Goal: Task Accomplishment & Management: Use online tool/utility

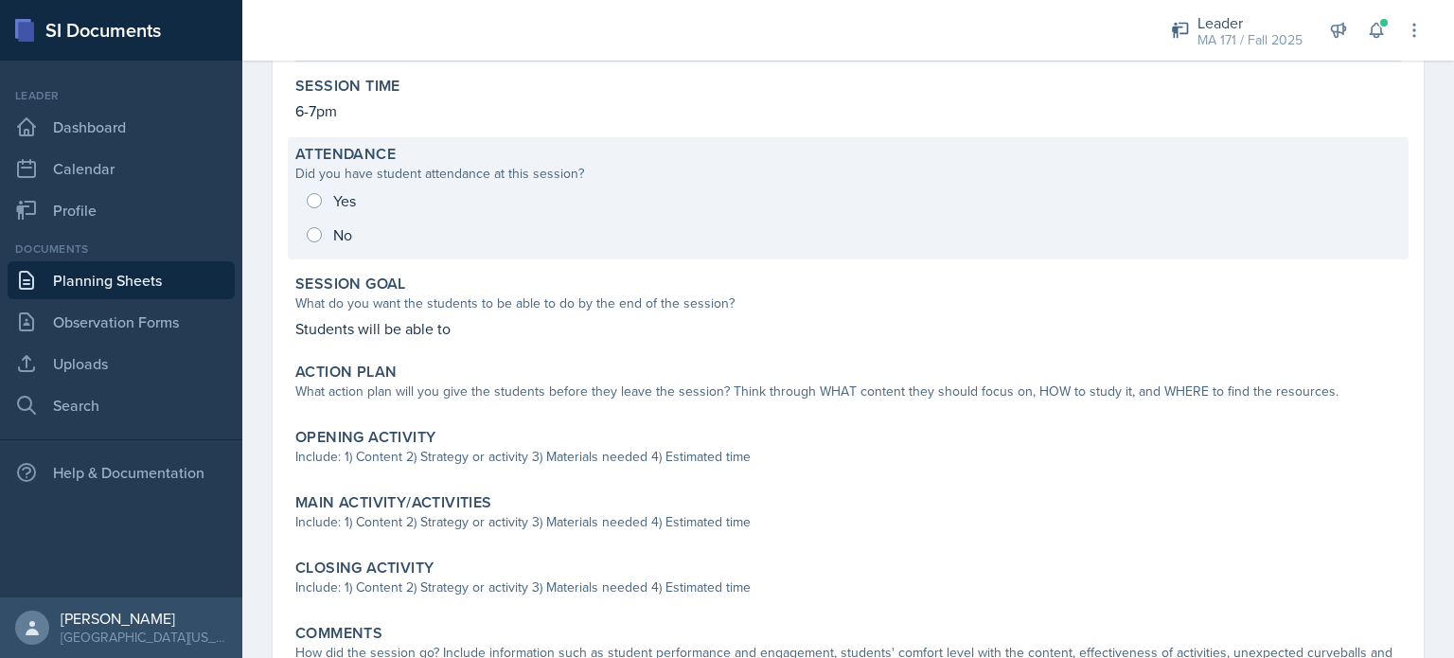
scroll to position [220, 0]
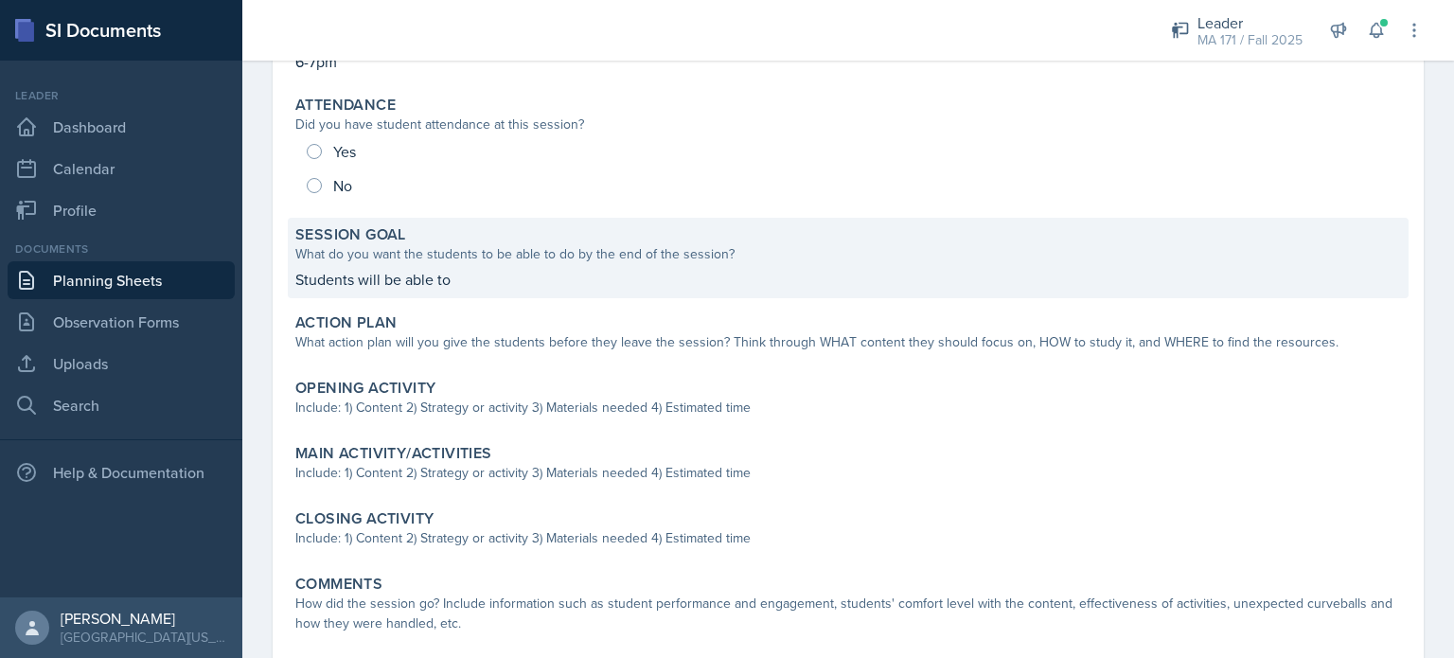
click at [351, 262] on div "What do you want the students to be able to do by the end of the session?" at bounding box center [848, 254] width 1106 height 20
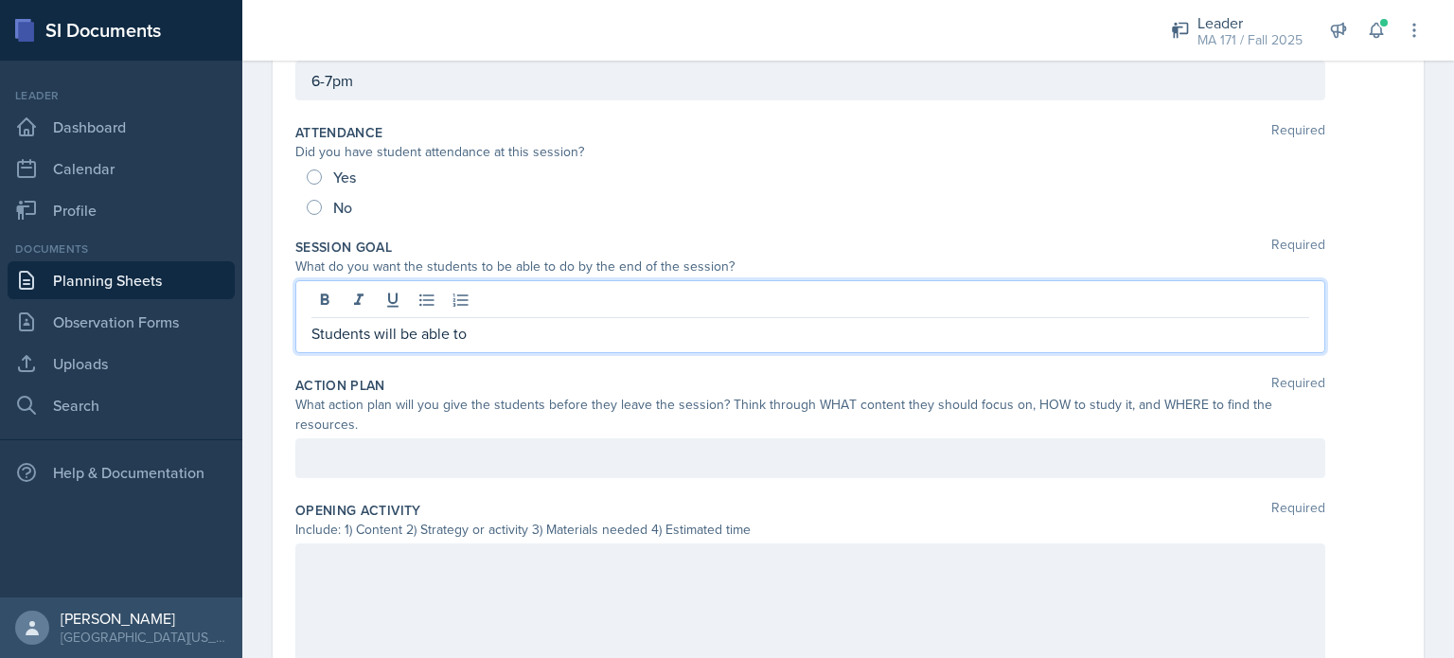
click at [509, 299] on div "Students will be able to" at bounding box center [810, 316] width 1030 height 73
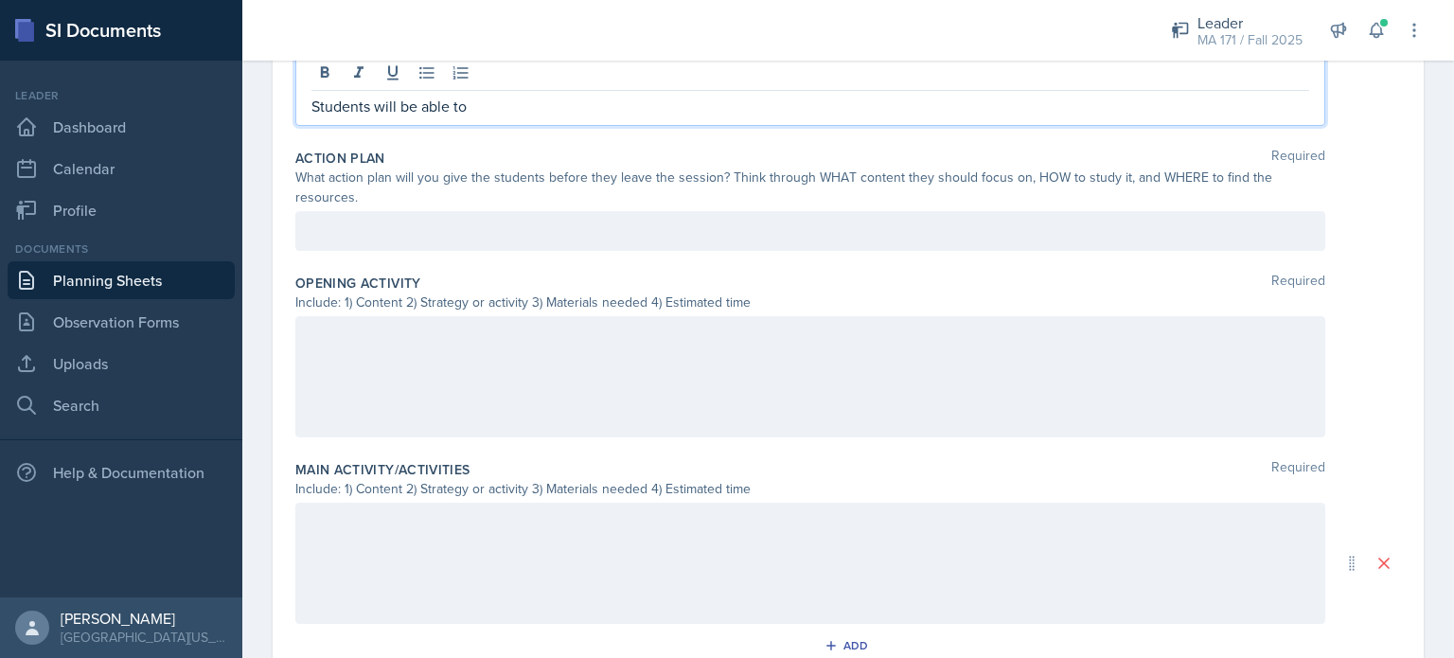
click at [360, 242] on p at bounding box center [810, 231] width 998 height 23
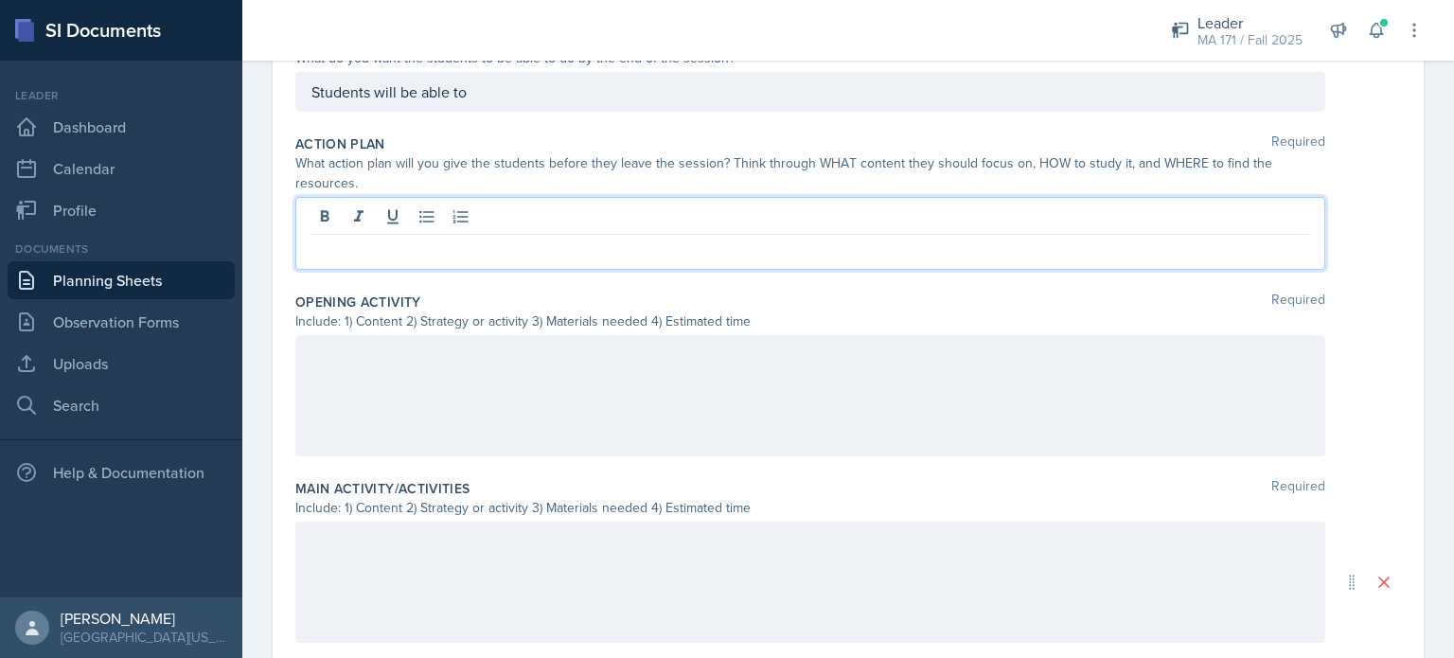
click at [394, 349] on div at bounding box center [810, 395] width 1030 height 121
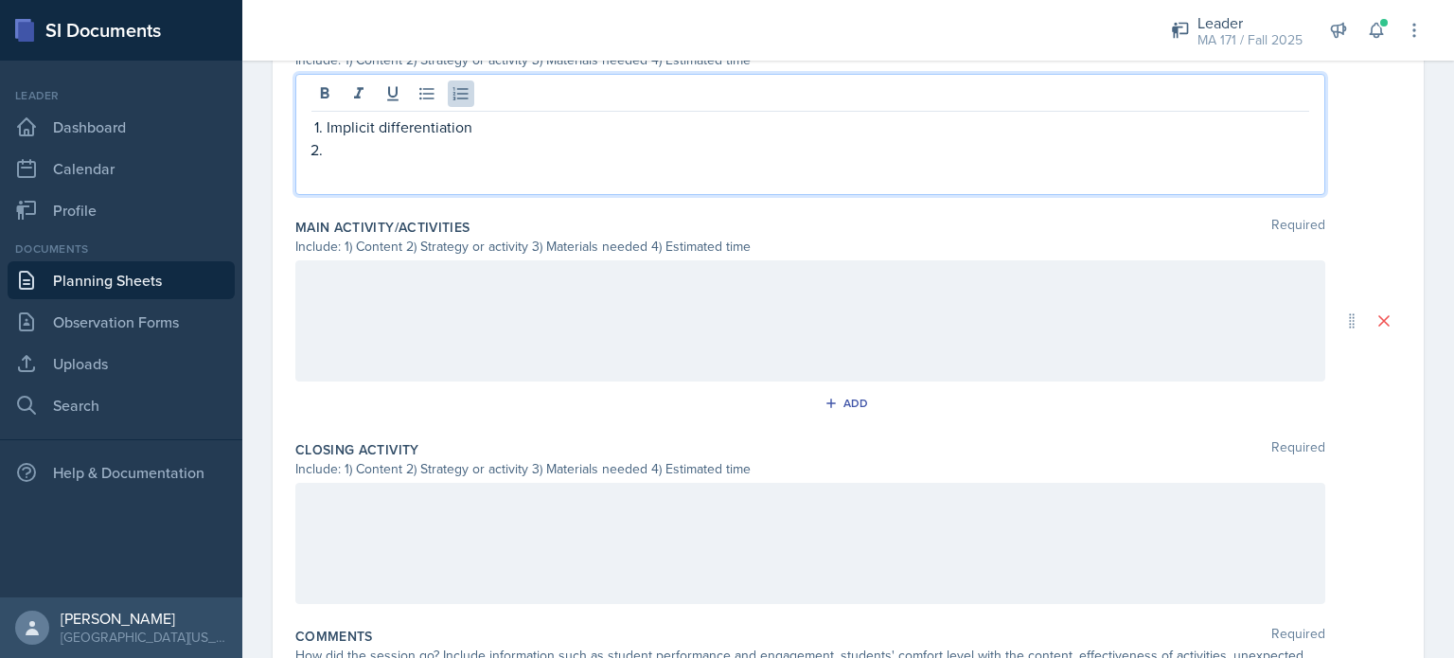
scroll to position [658, 0]
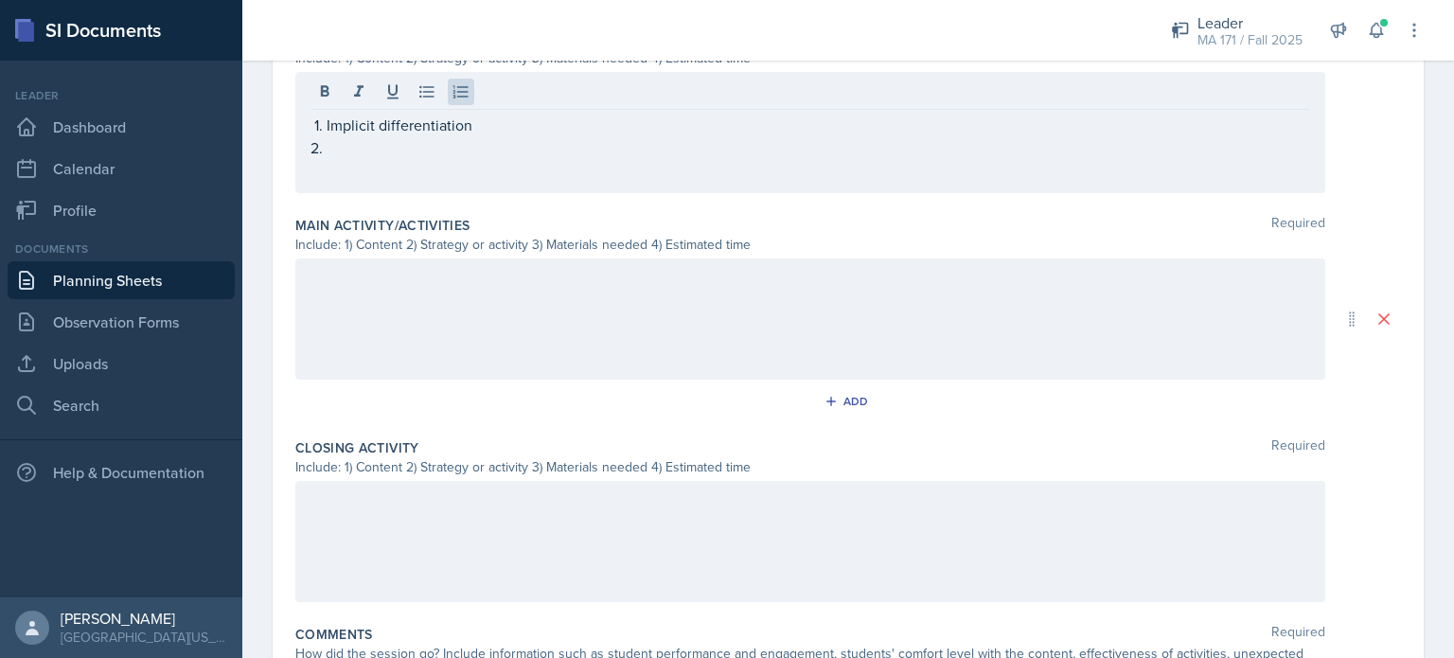
click at [346, 299] on div at bounding box center [810, 318] width 1030 height 121
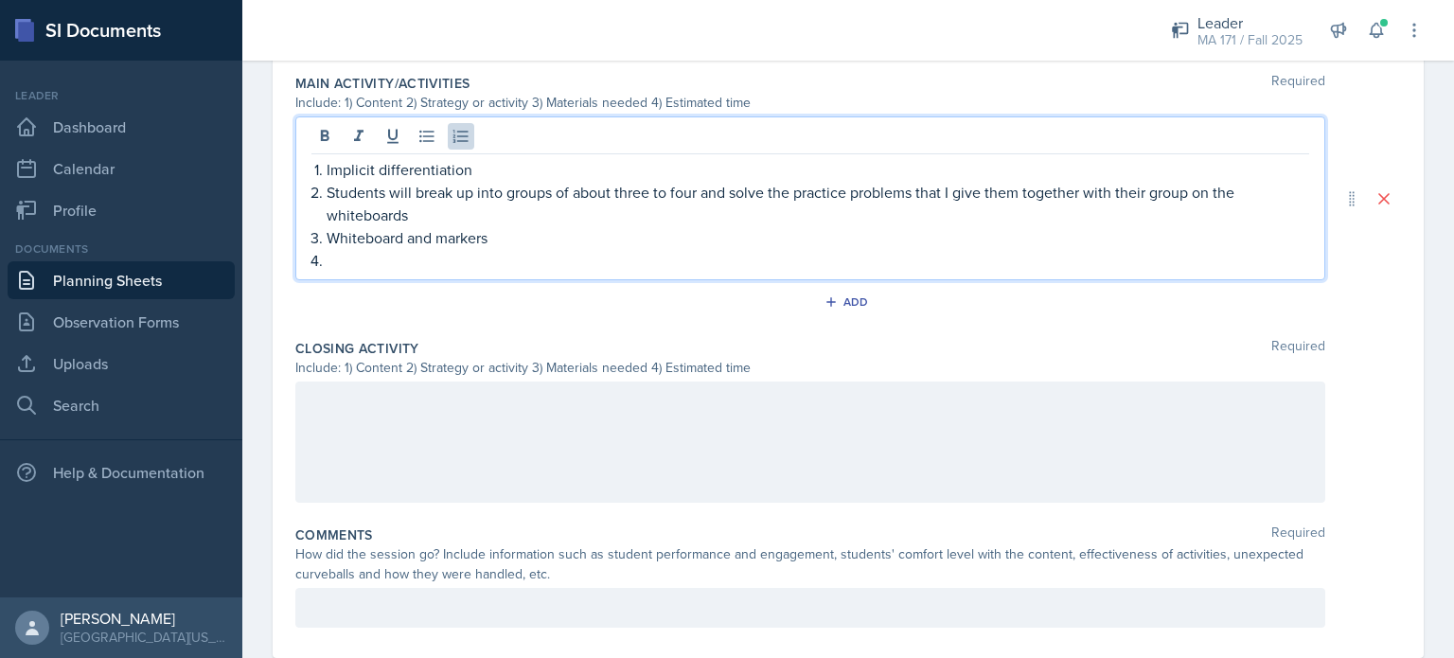
scroll to position [842, 0]
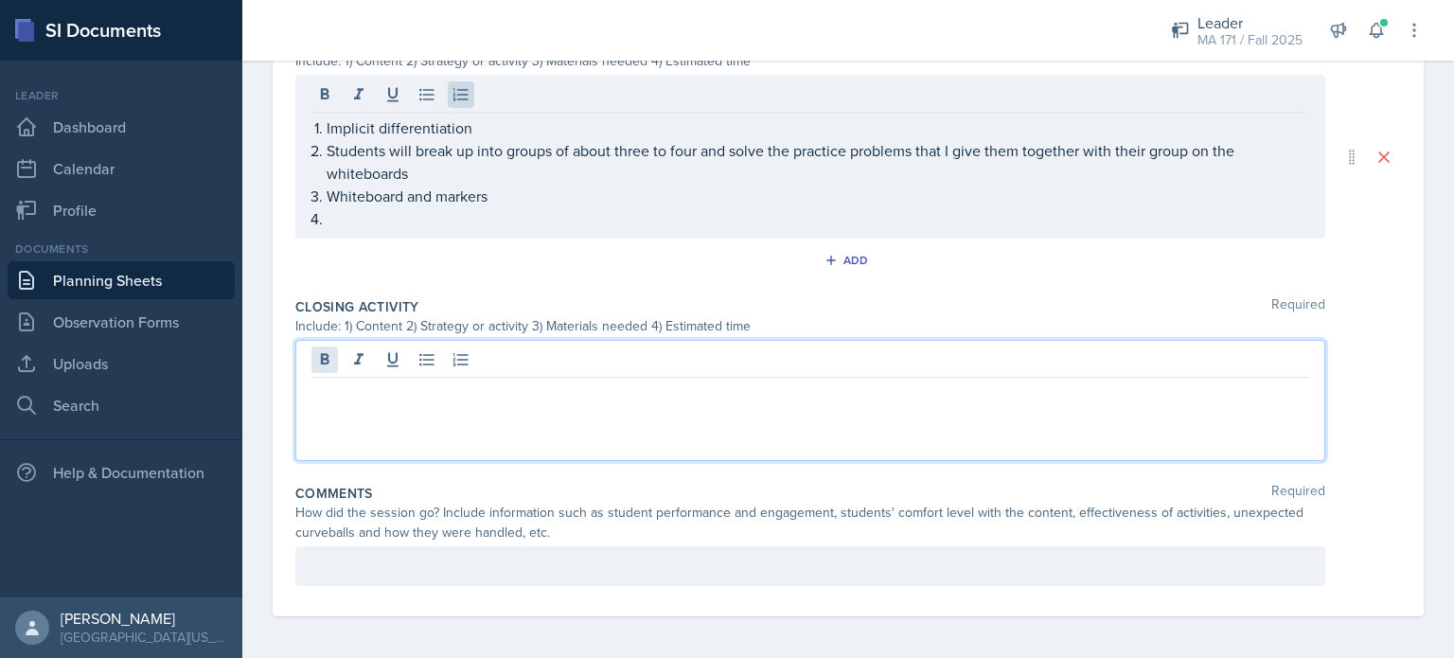
click at [322, 364] on div at bounding box center [810, 400] width 1030 height 121
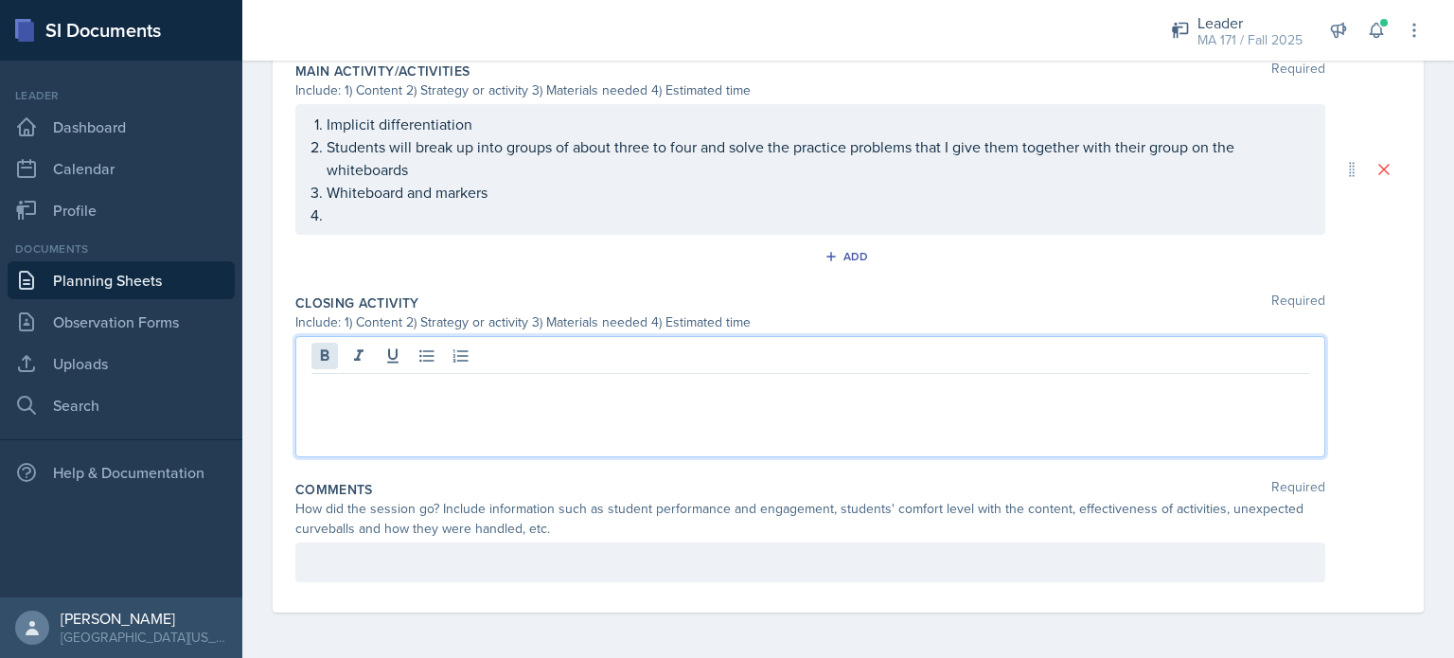
scroll to position [809, 0]
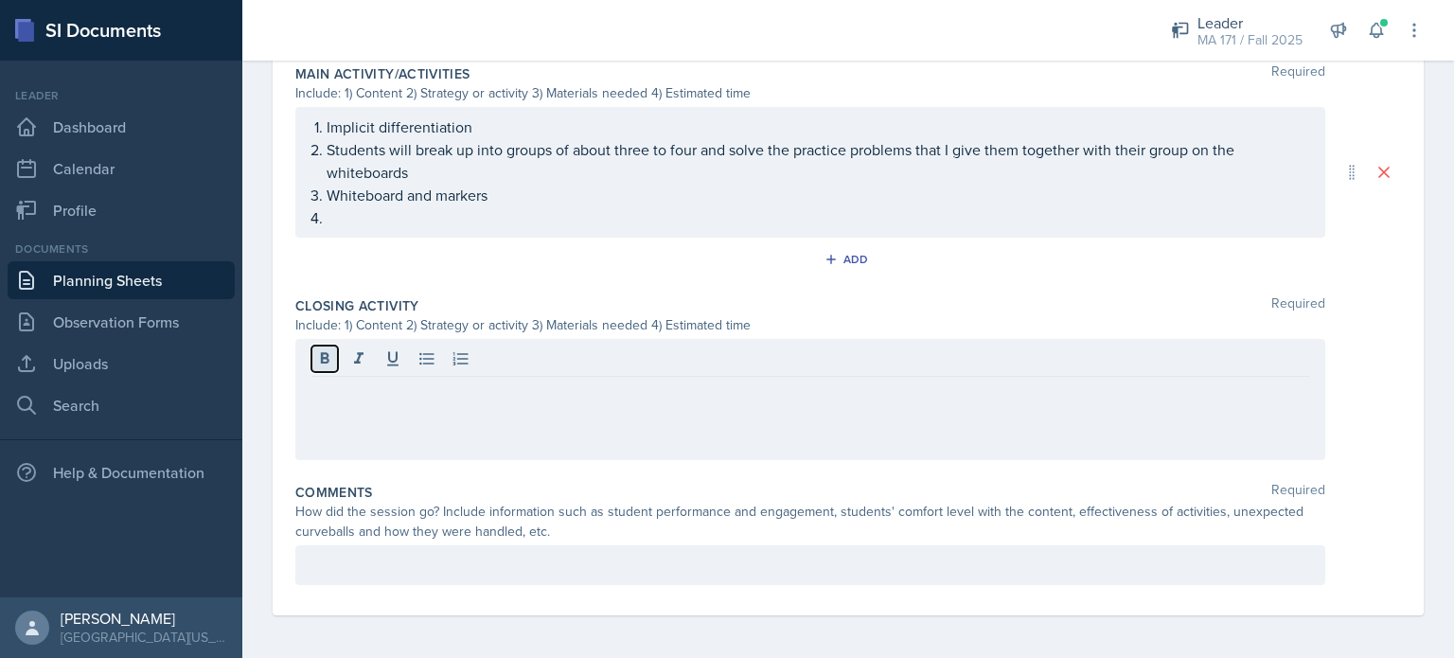
click at [322, 364] on icon at bounding box center [324, 358] width 19 height 19
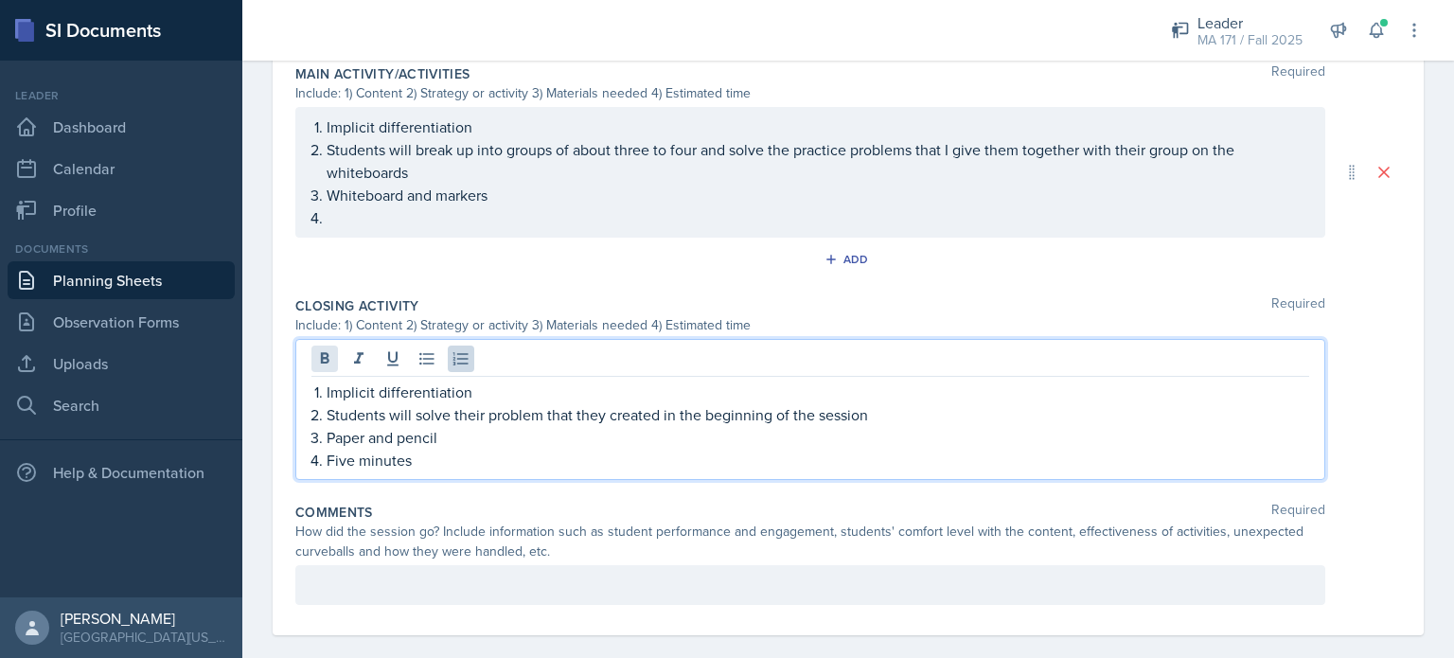
scroll to position [828, 0]
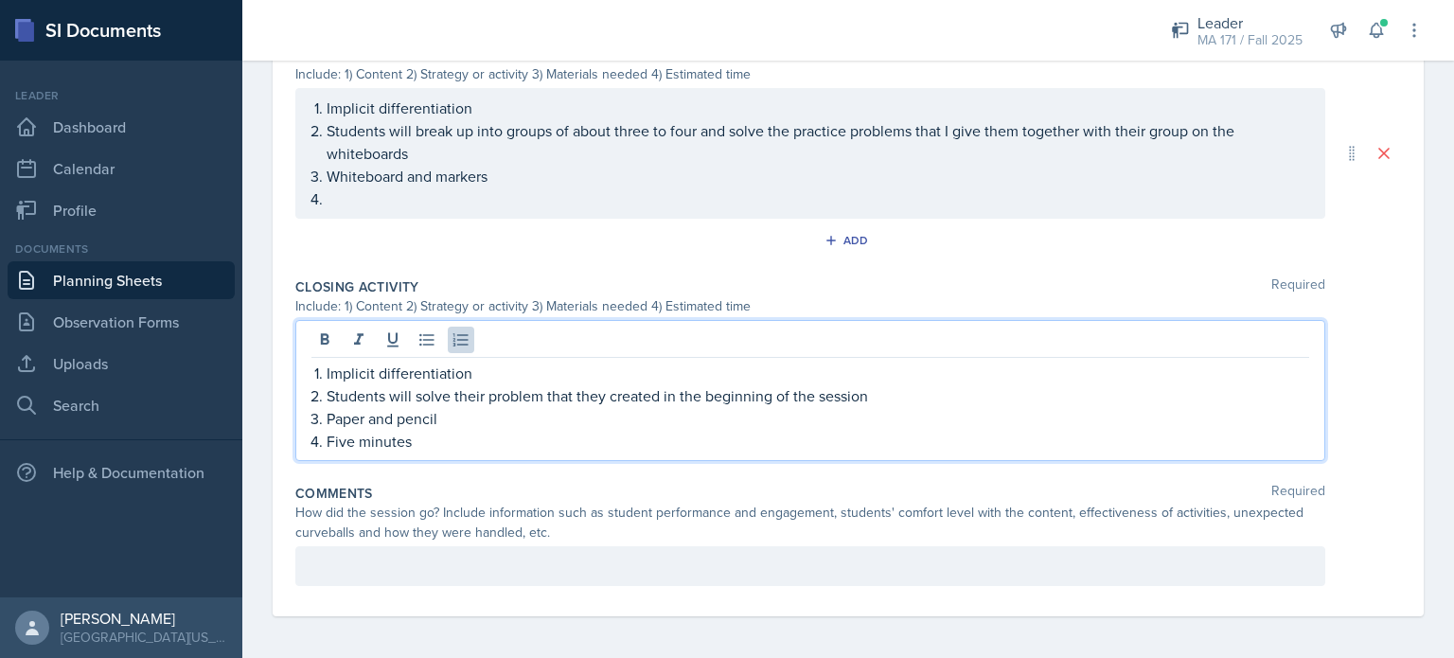
click at [325, 563] on p at bounding box center [810, 566] width 998 height 23
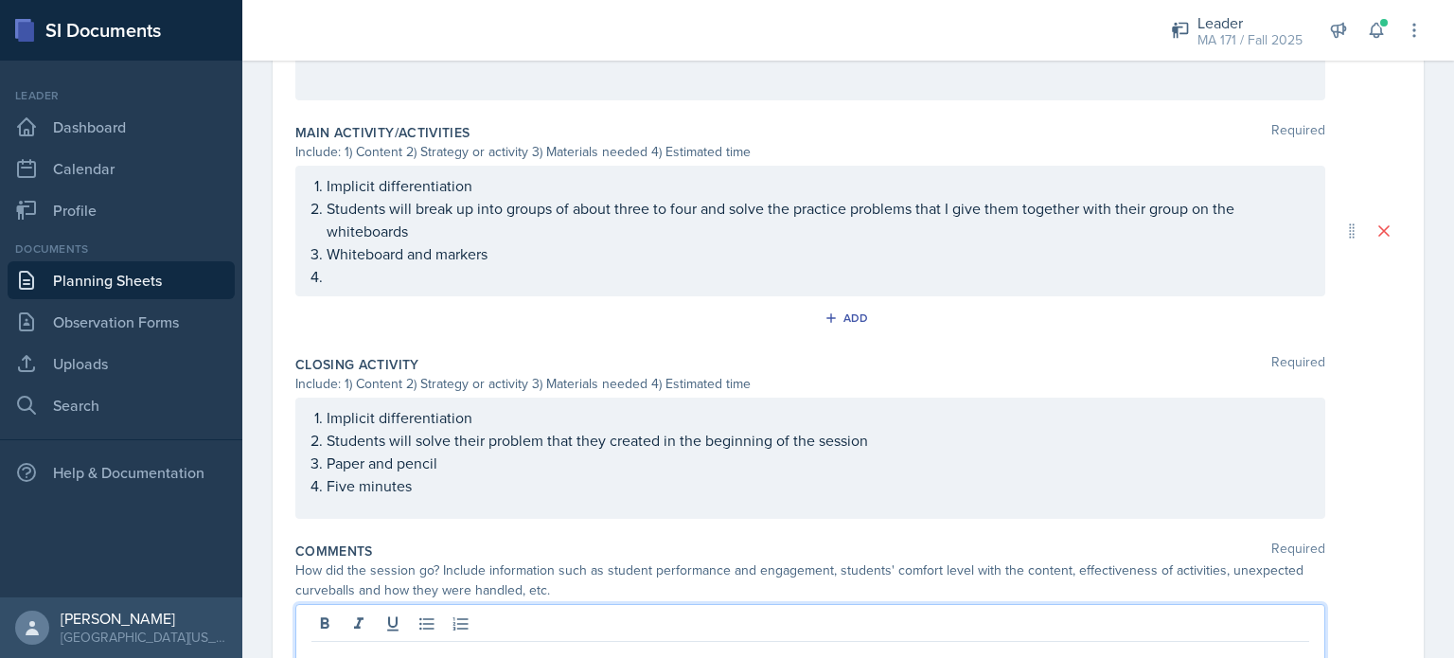
scroll to position [842, 0]
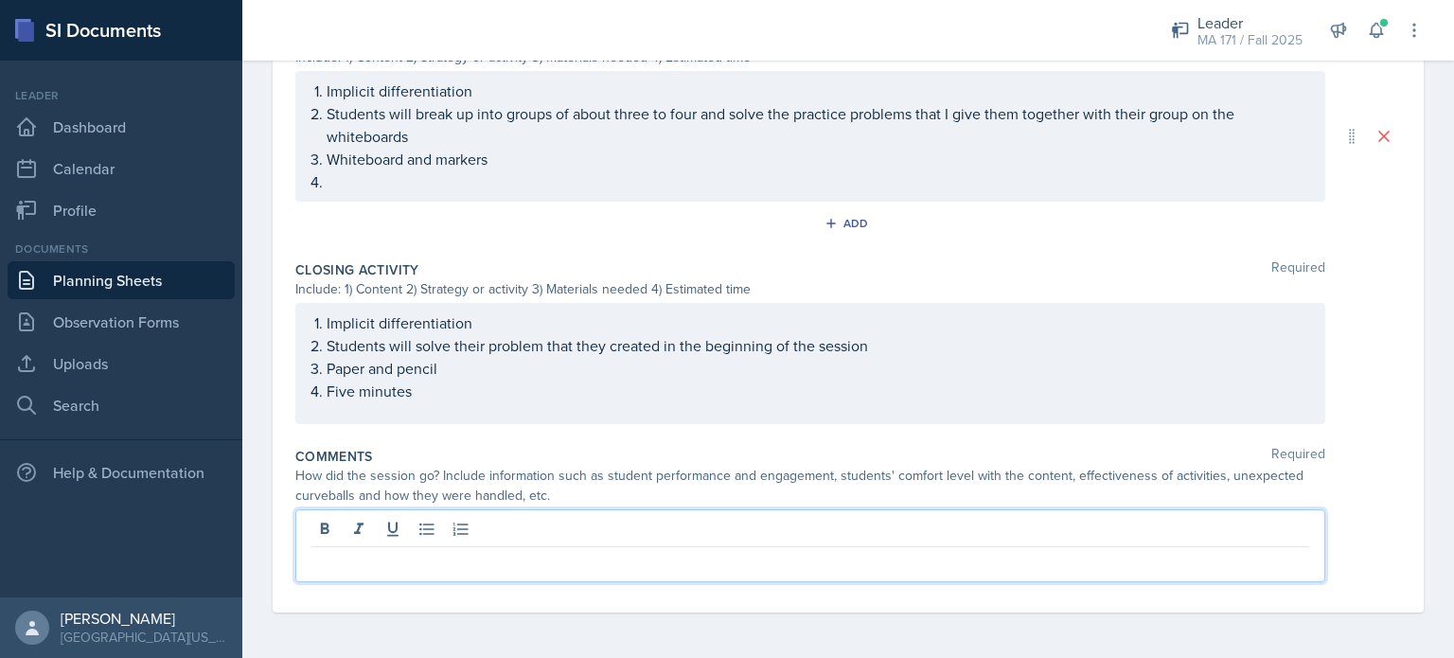
click at [427, 400] on p "Five minutes" at bounding box center [818, 391] width 983 height 23
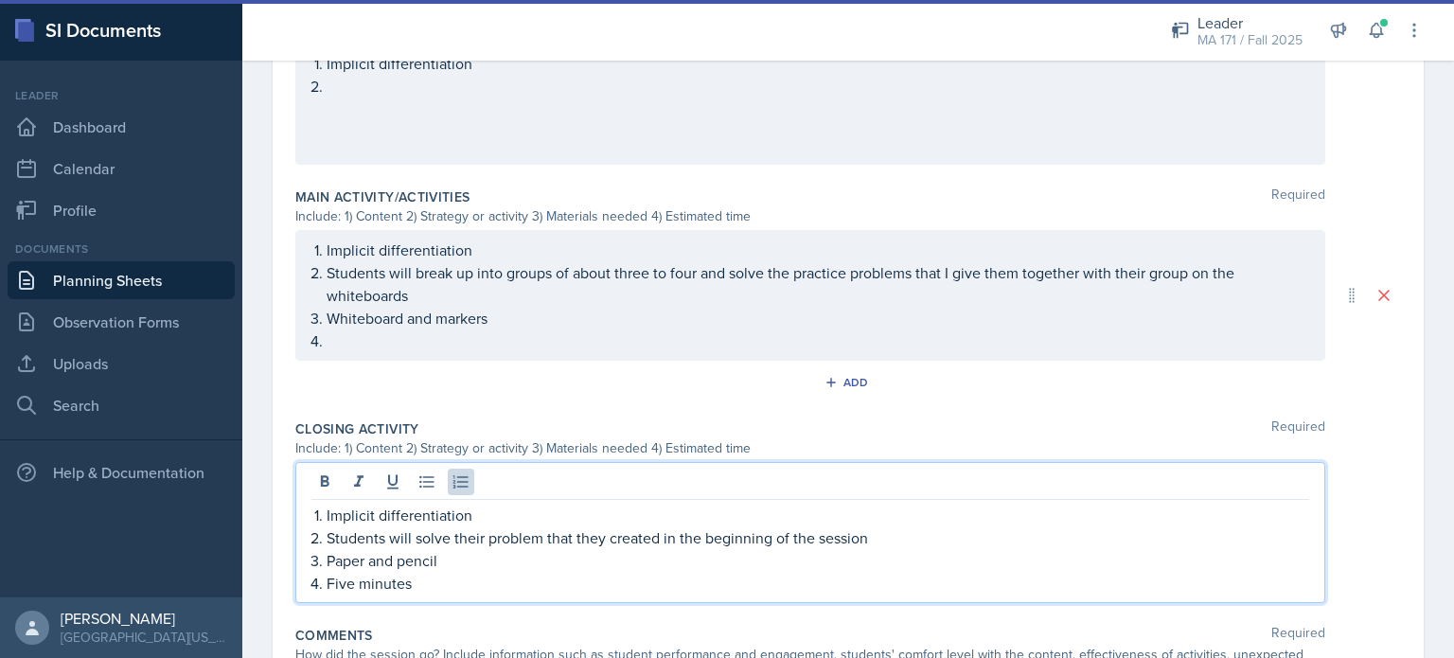
scroll to position [719, 0]
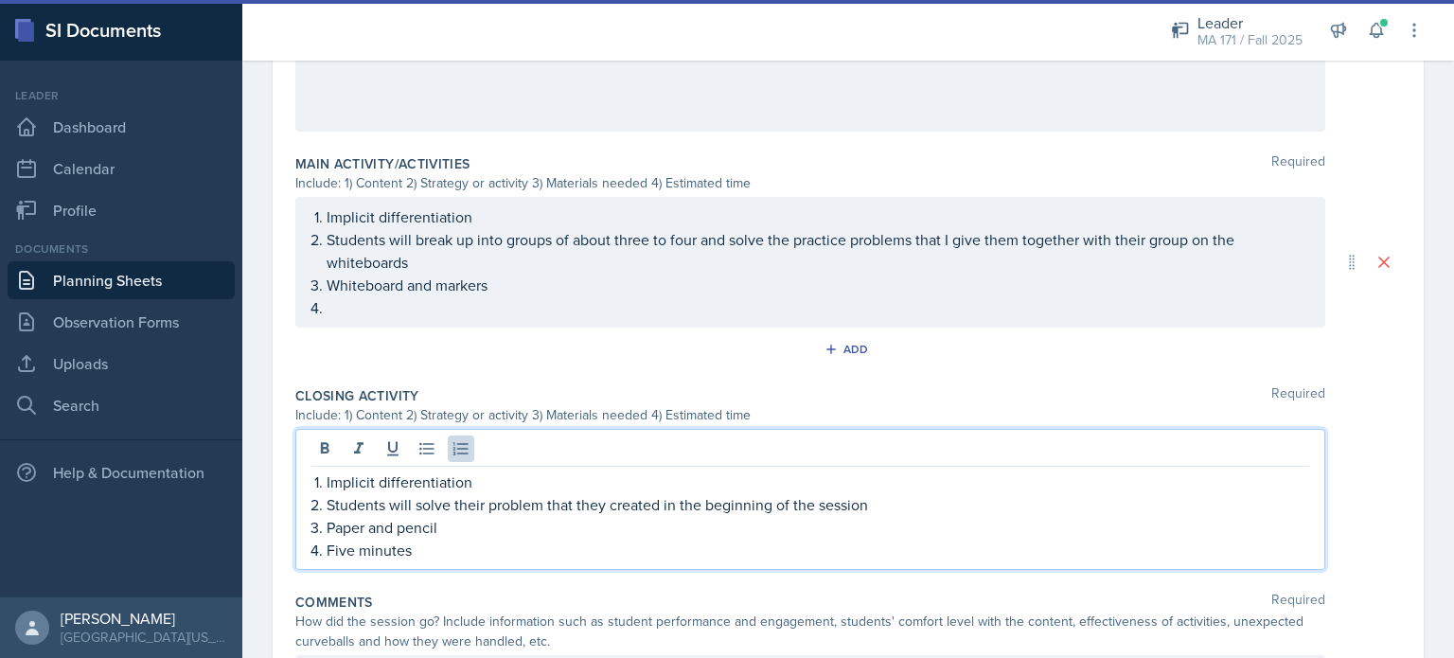
click at [375, 319] on p at bounding box center [818, 307] width 983 height 23
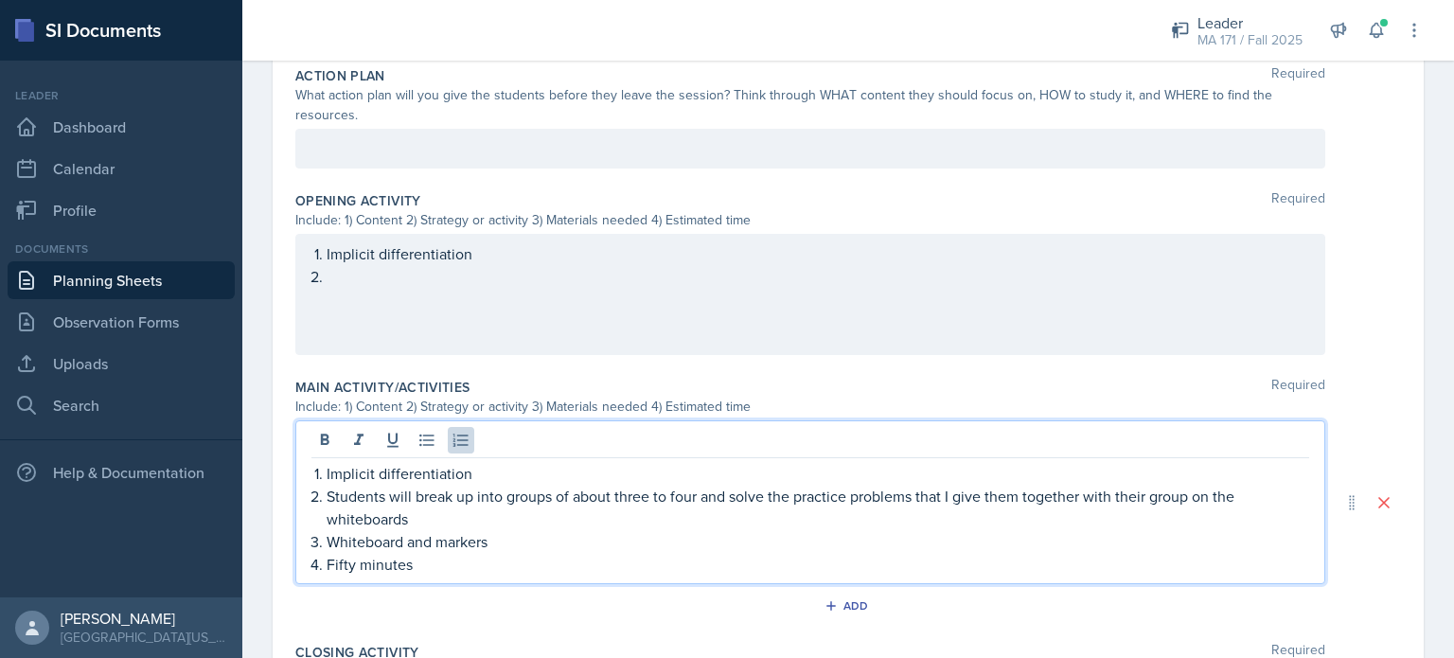
scroll to position [528, 0]
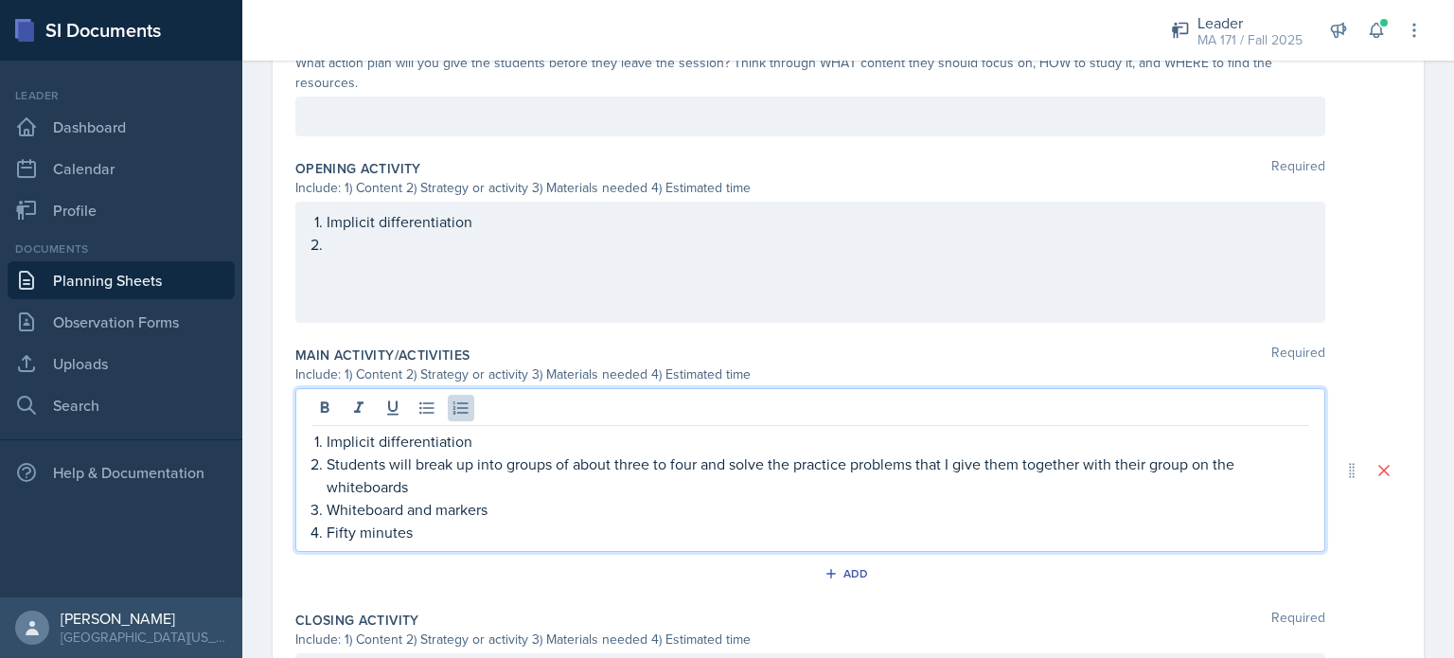
click at [336, 256] on p at bounding box center [818, 244] width 983 height 23
